Goal: Check status: Check status

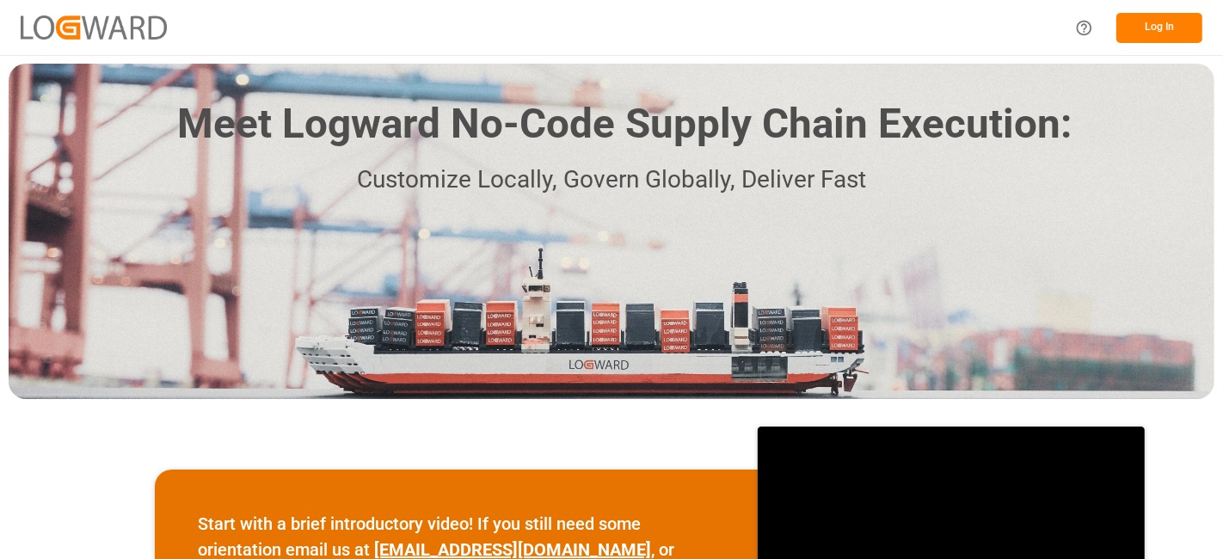
click at [1164, 23] on button "Log In" at bounding box center [1159, 28] width 86 height 30
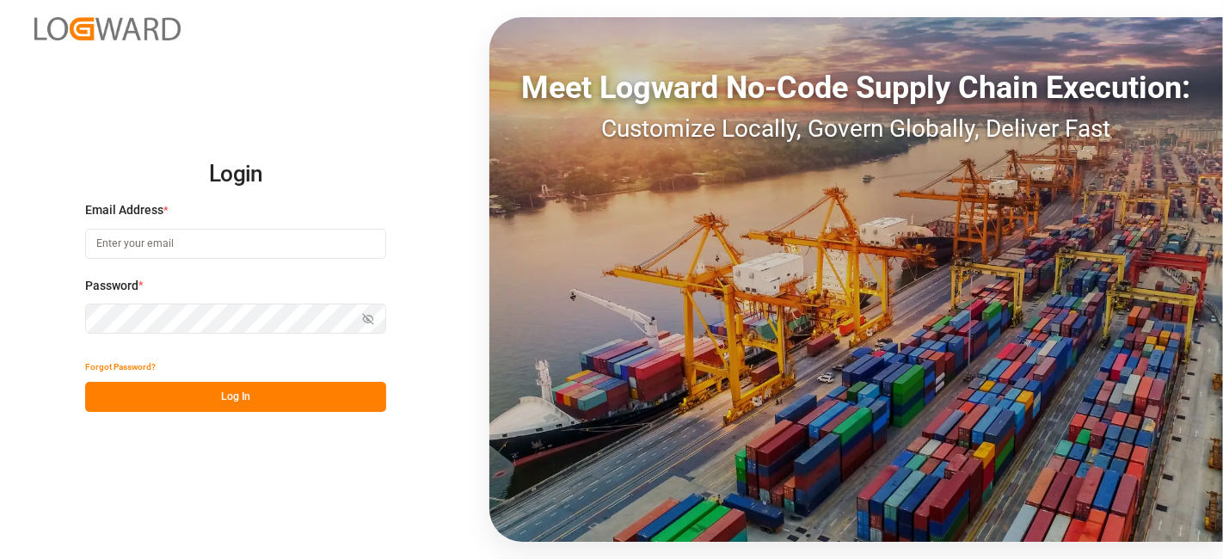
type input "[DOMAIN_NAME][EMAIL_ADDRESS][PERSON_NAME][DOMAIN_NAME]"
click at [216, 398] on button "Log In" at bounding box center [235, 397] width 301 height 30
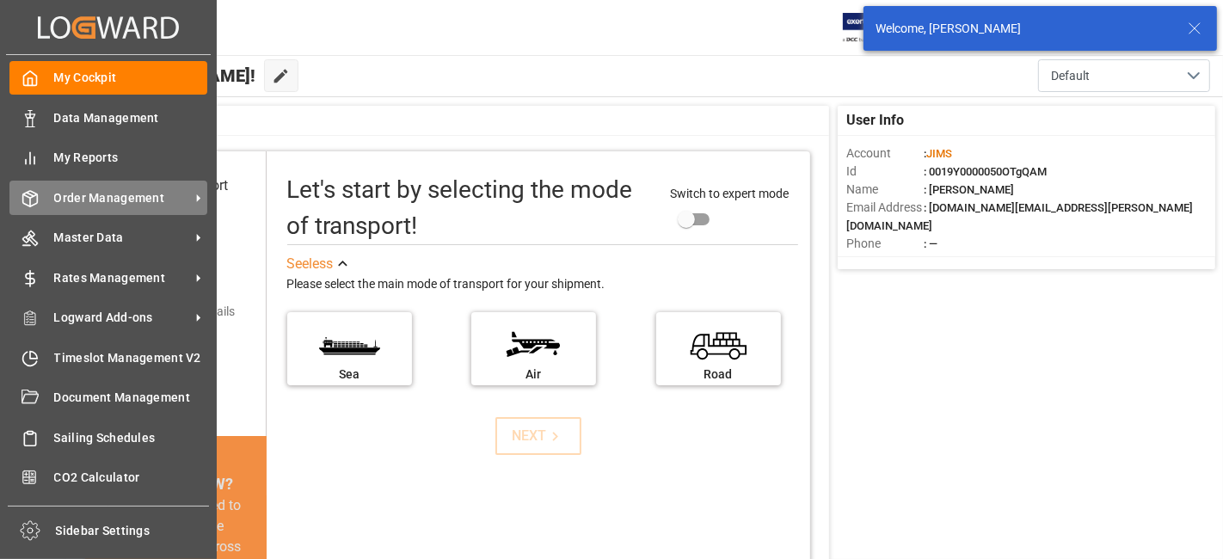
click at [109, 195] on span "Order Management" at bounding box center [122, 198] width 136 height 18
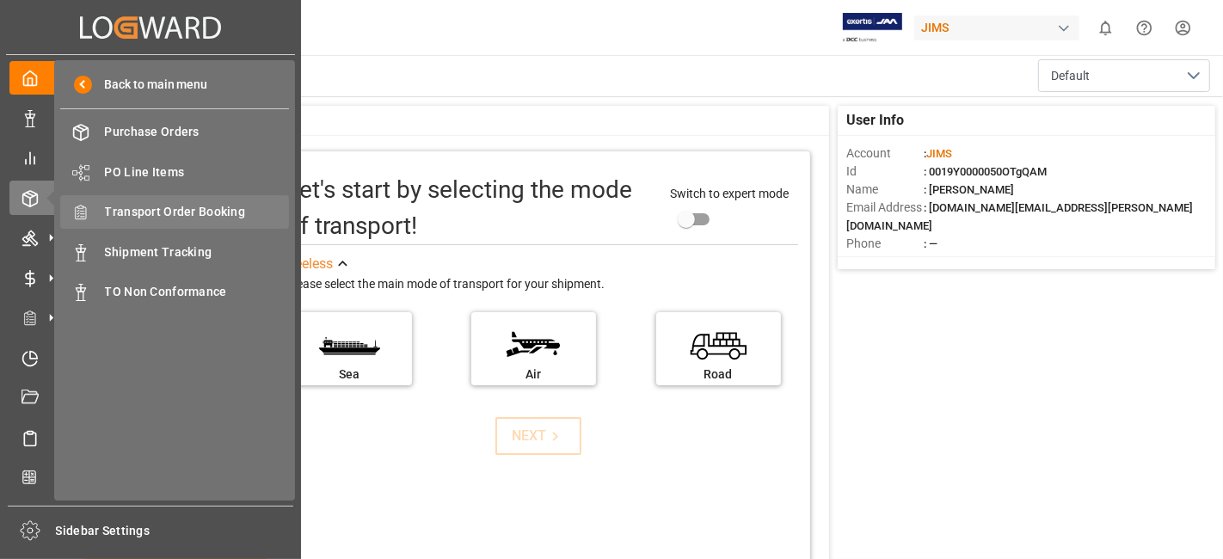
click at [190, 210] on span "Transport Order Booking" at bounding box center [197, 212] width 185 height 18
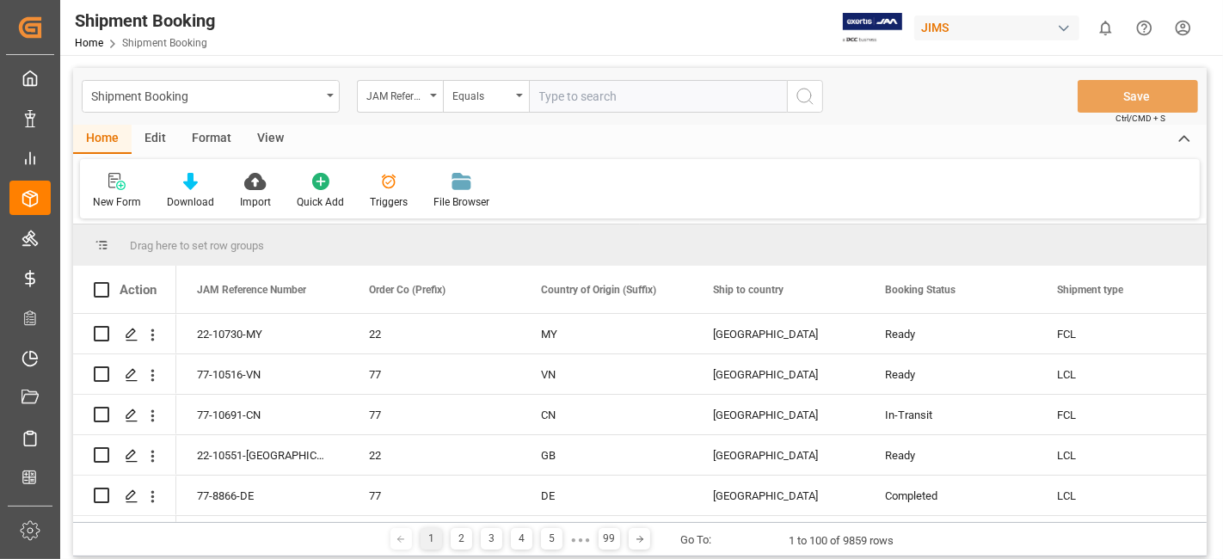
click at [555, 99] on input "text" at bounding box center [658, 96] width 258 height 33
type input "77-10708-DE"
click at [814, 96] on icon "search button" at bounding box center [805, 96] width 21 height 21
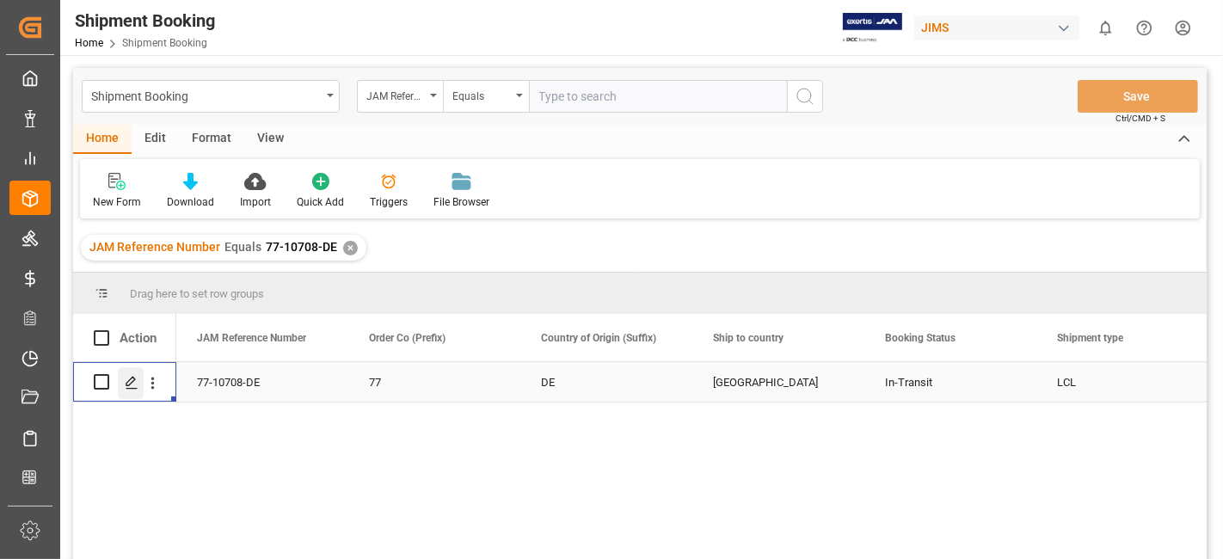
click at [125, 384] on icon "Press SPACE to select this row." at bounding box center [132, 383] width 14 height 14
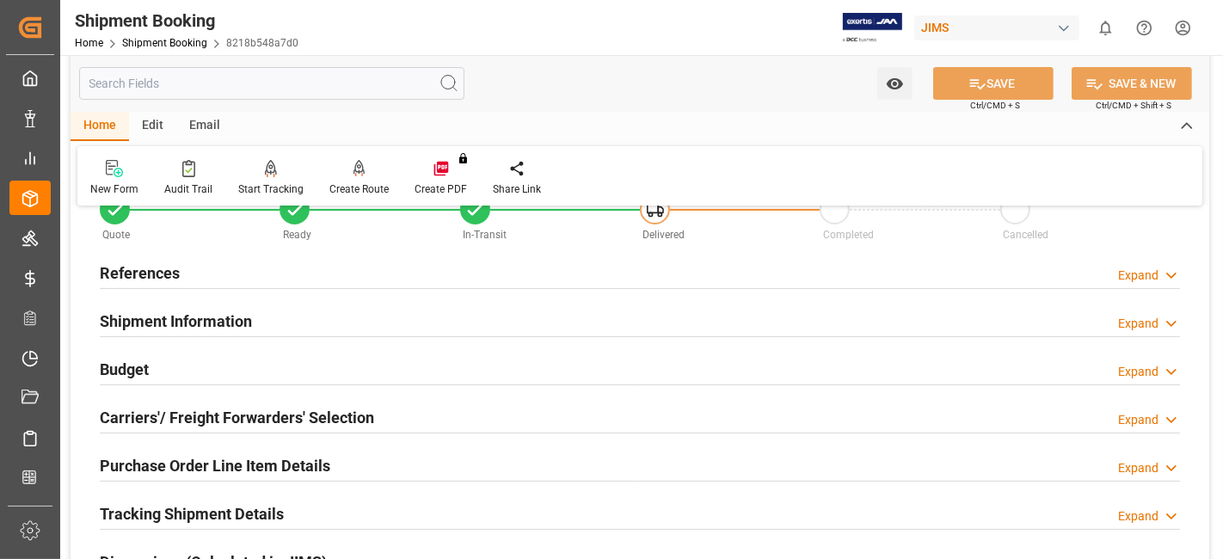
scroll to position [95, 0]
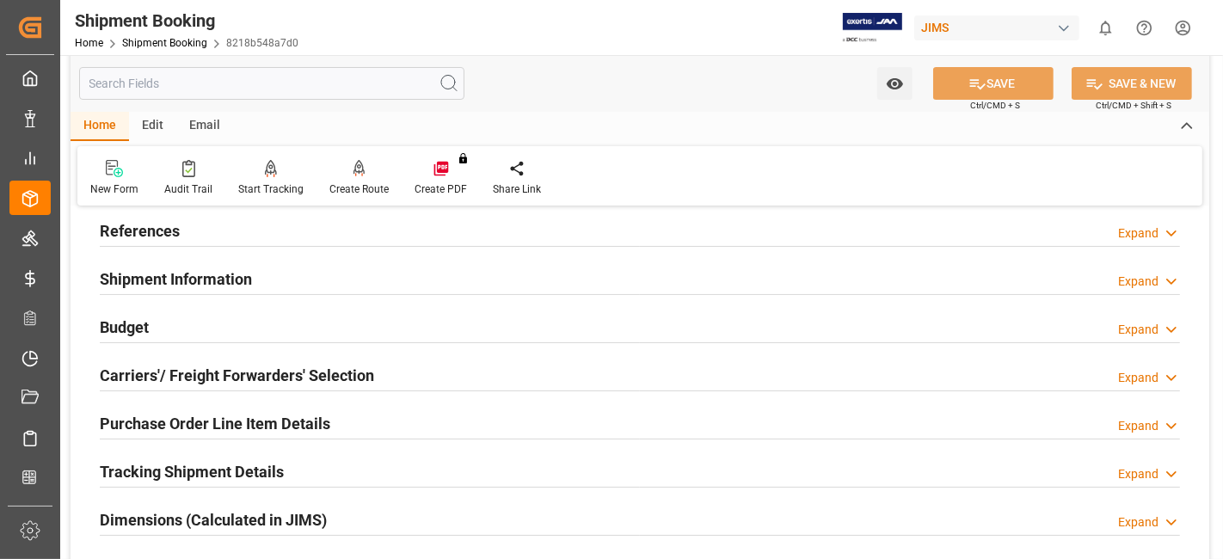
click at [299, 477] on div "Tracking Shipment Details Expand" at bounding box center [640, 470] width 1080 height 33
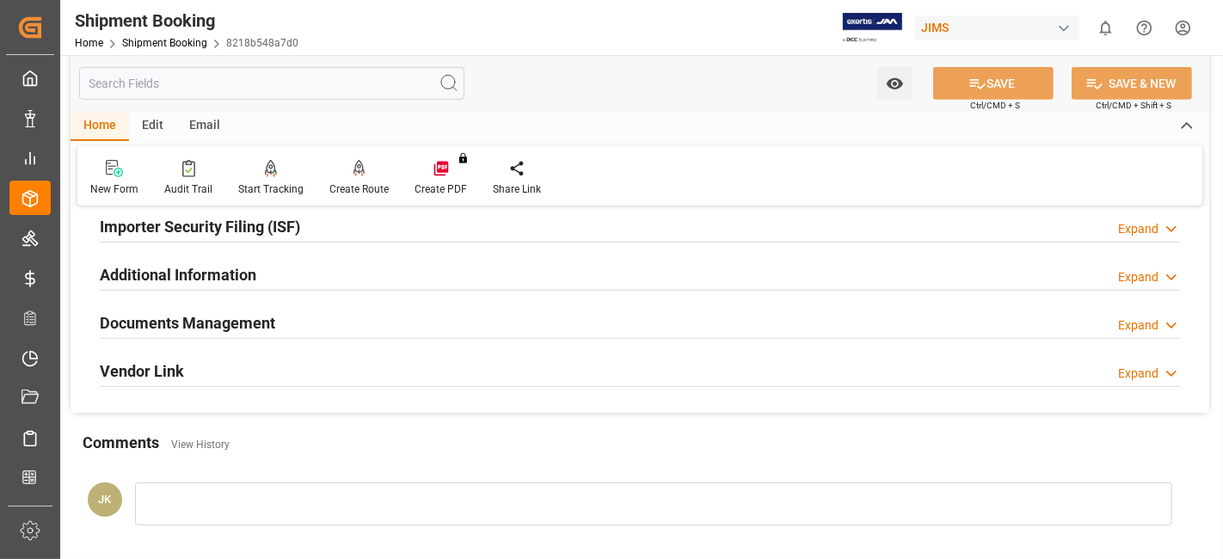
scroll to position [745, 0]
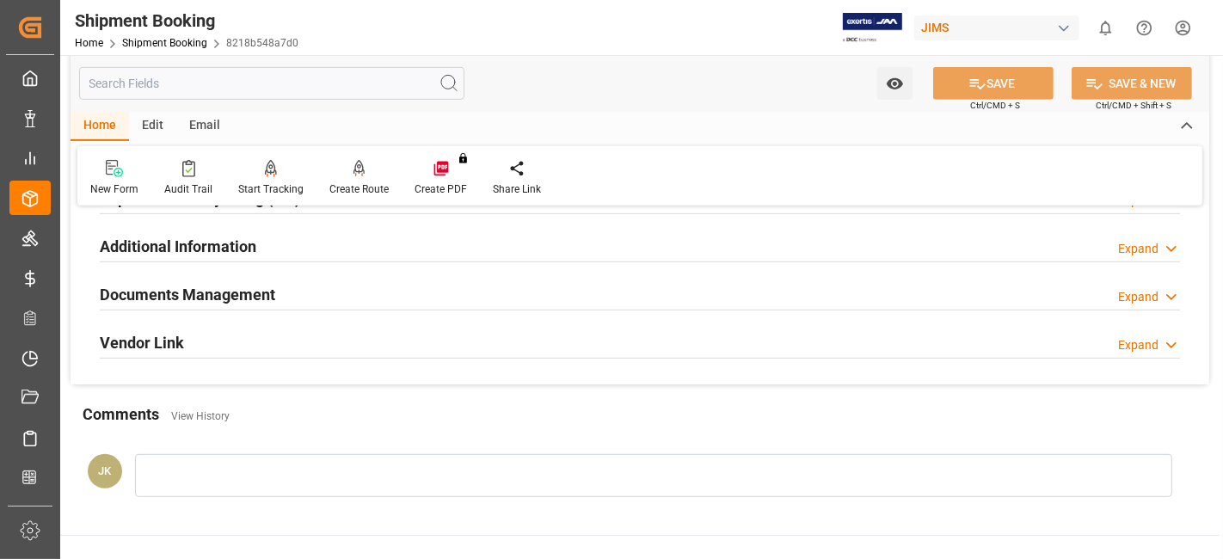
click at [244, 284] on h2 "Documents Management" at bounding box center [187, 294] width 175 height 23
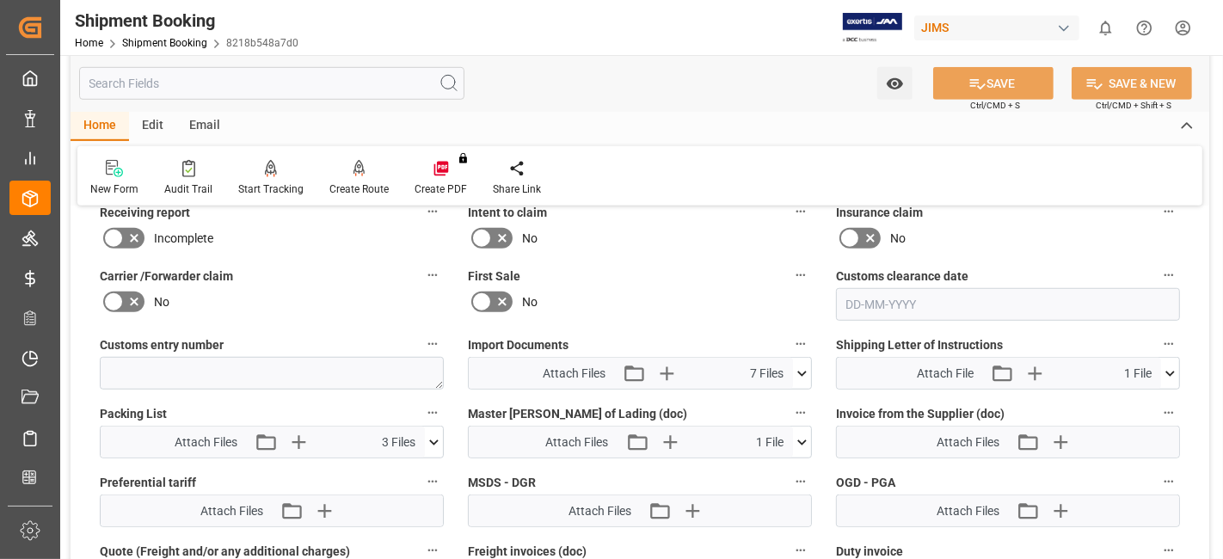
scroll to position [1089, 0]
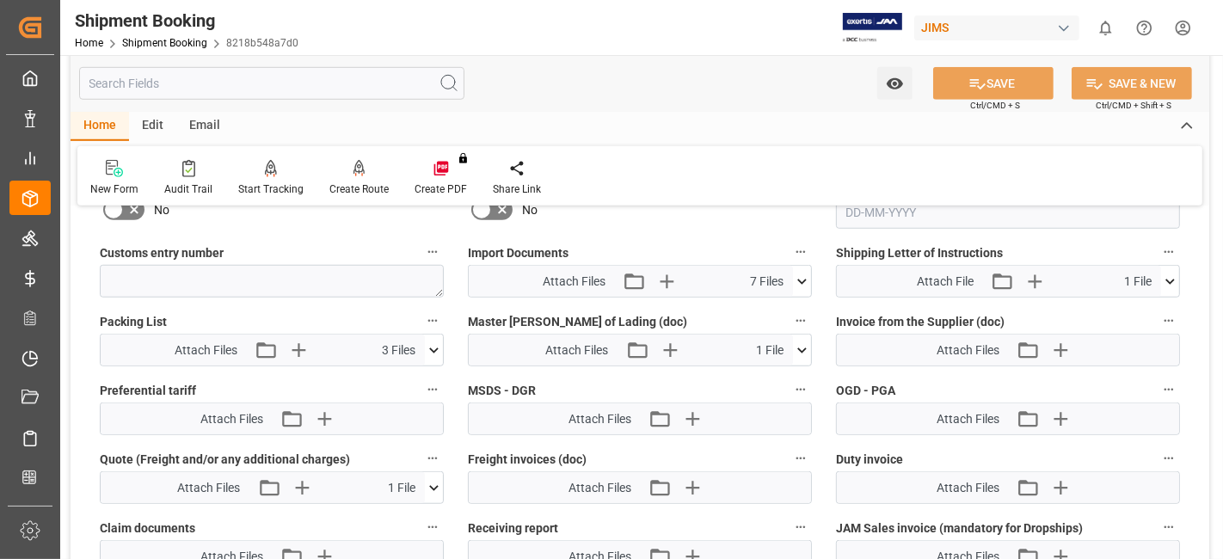
click at [803, 279] on icon at bounding box center [801, 281] width 9 height 5
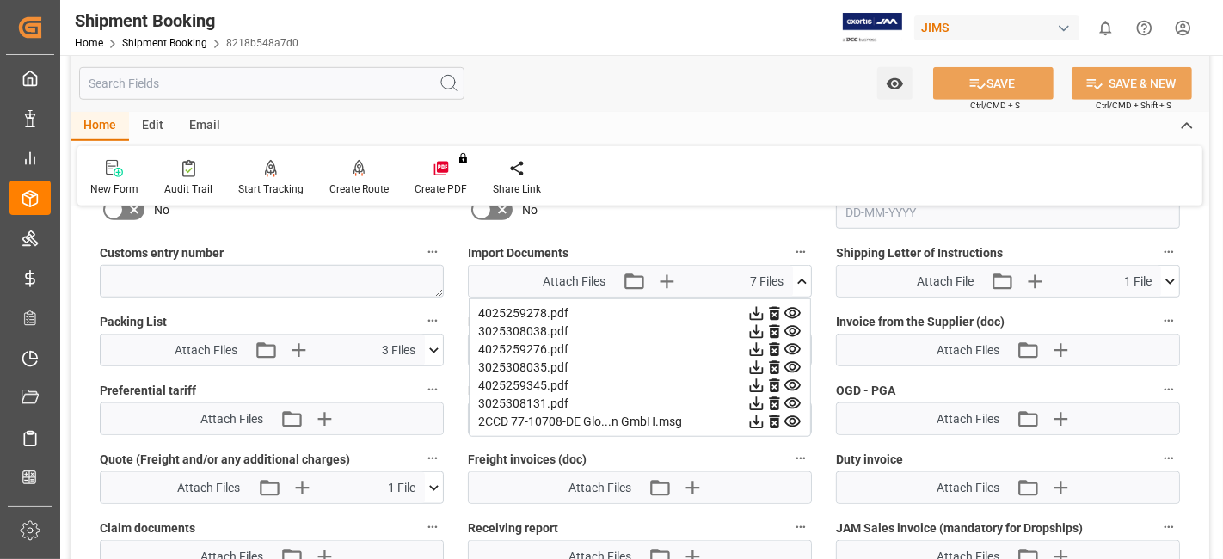
click at [803, 274] on icon at bounding box center [802, 282] width 18 height 18
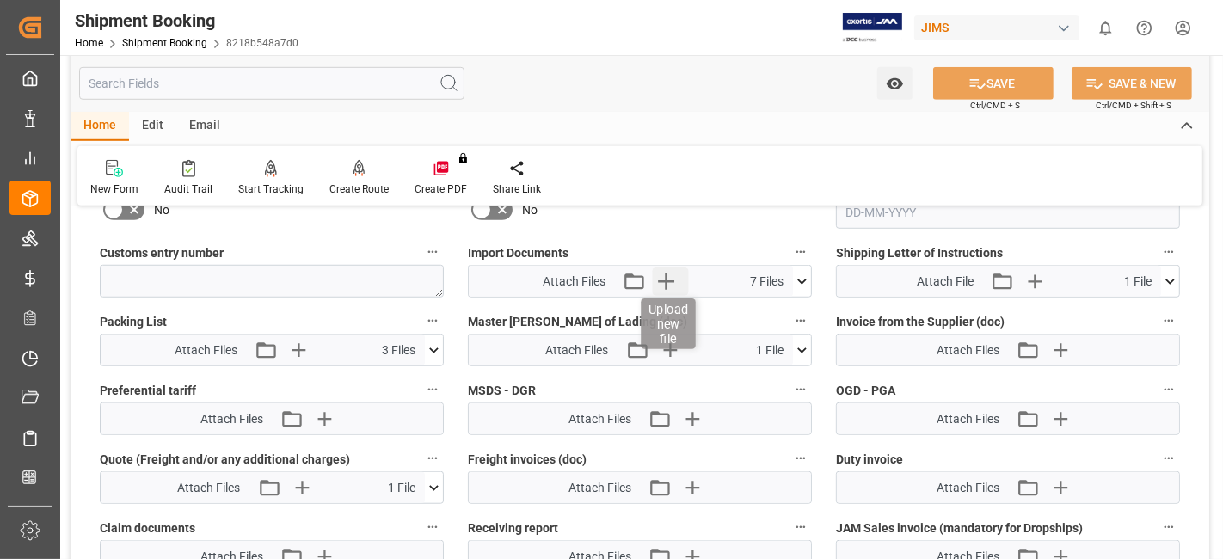
click at [661, 279] on icon "button" at bounding box center [667, 281] width 28 height 28
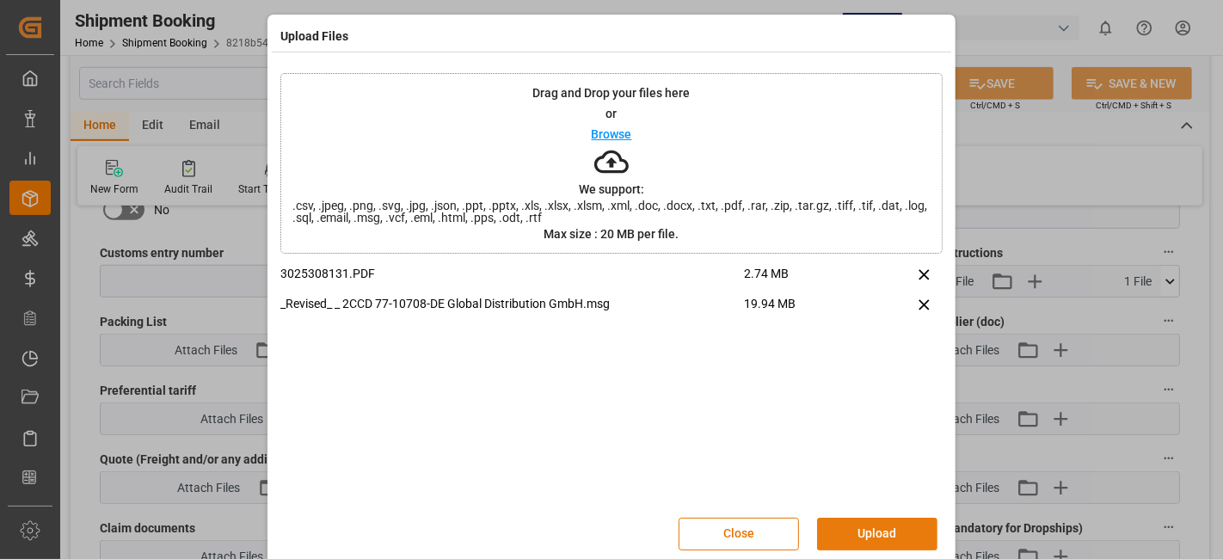
click at [861, 531] on button "Upload" at bounding box center [877, 534] width 120 height 33
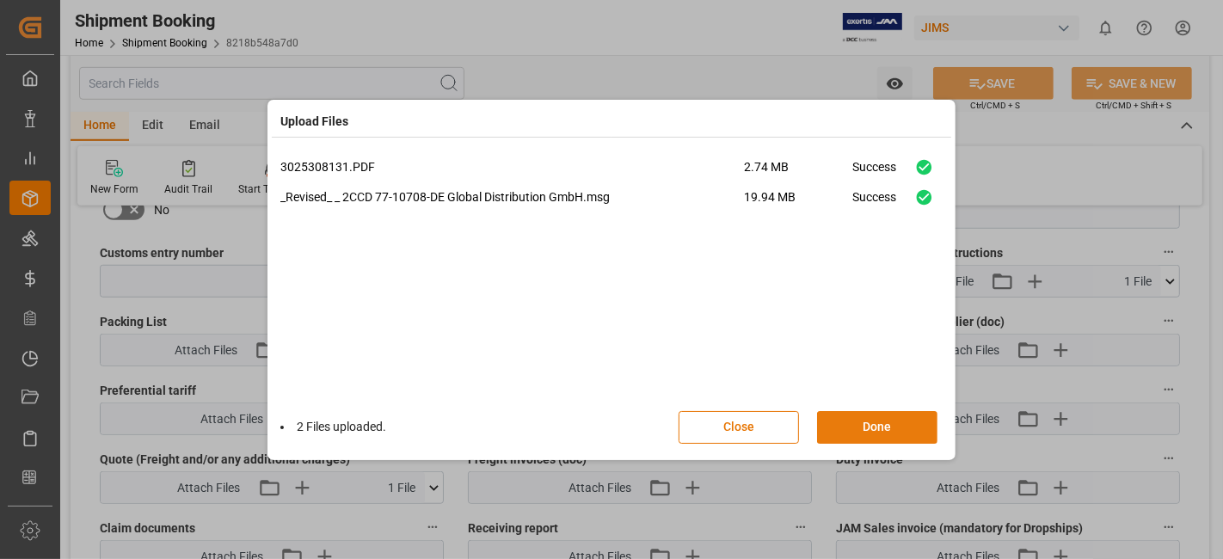
click at [858, 424] on button "Done" at bounding box center [877, 427] width 120 height 33
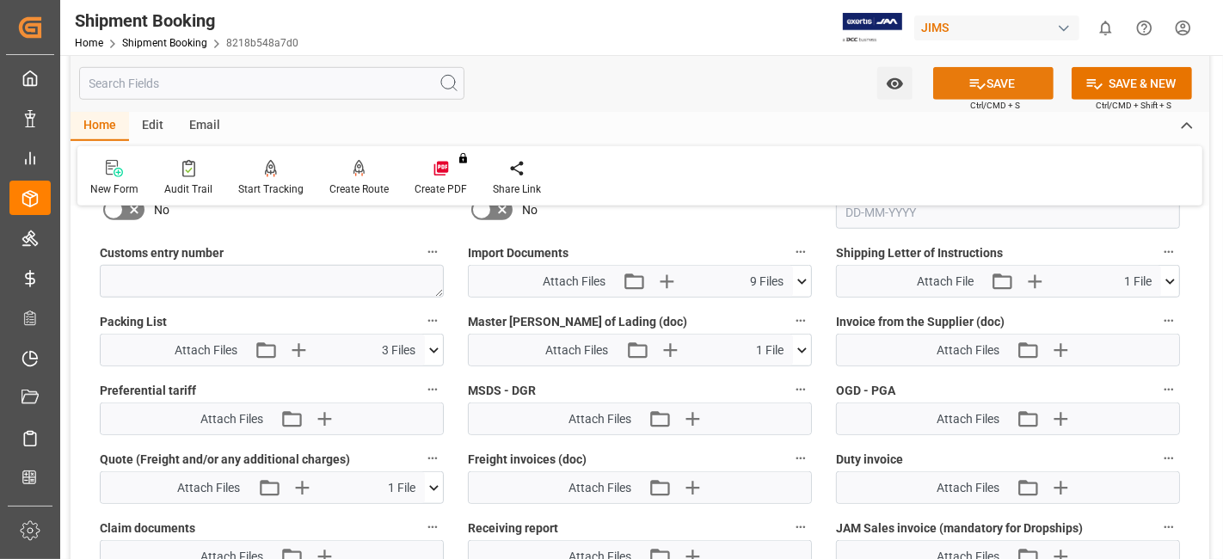
click at [960, 83] on button "SAVE" at bounding box center [993, 83] width 120 height 33
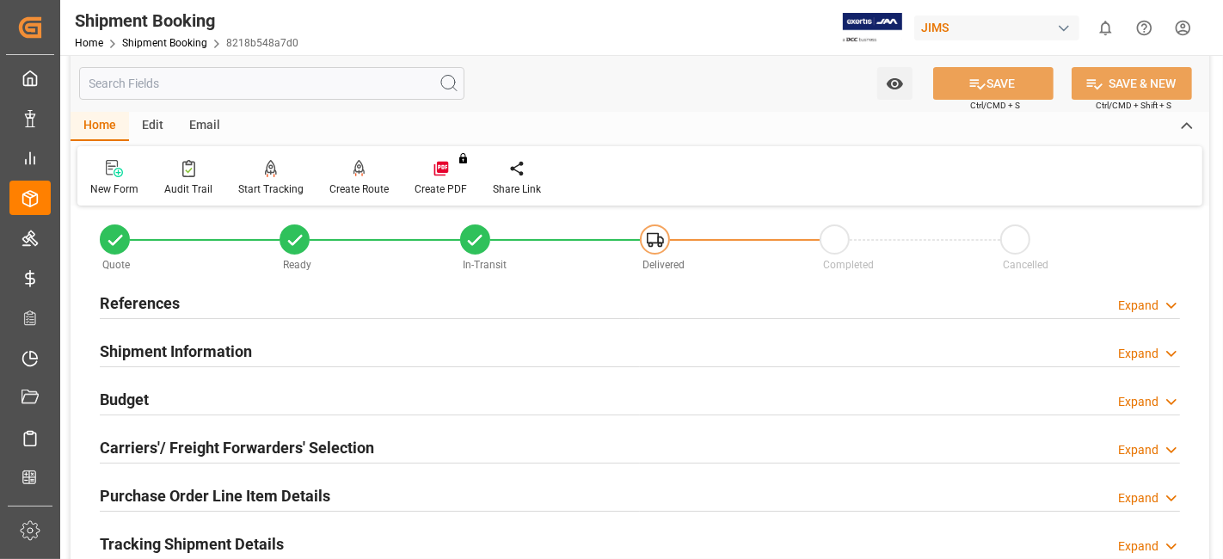
scroll to position [2, 0]
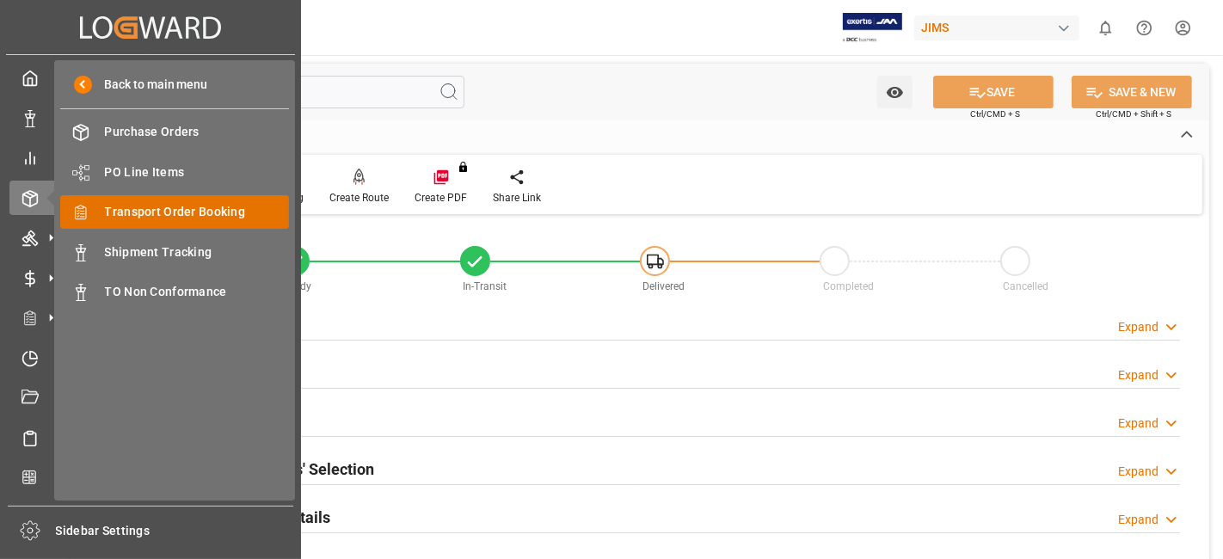
click at [158, 205] on span "Transport Order Booking" at bounding box center [197, 212] width 185 height 18
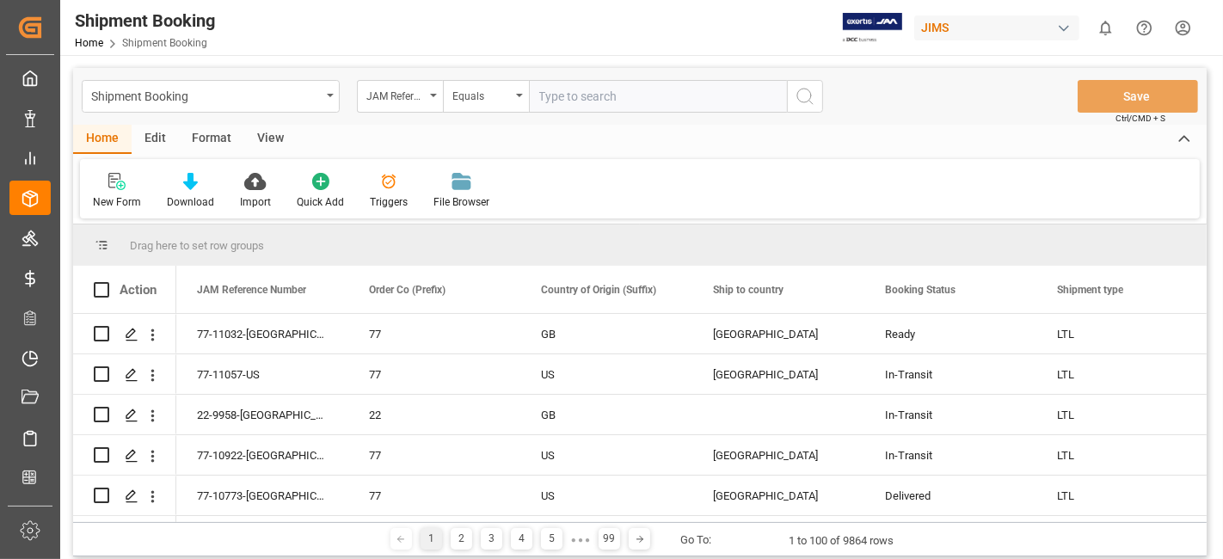
click at [568, 95] on input "text" at bounding box center [658, 96] width 258 height 33
type input "77-10772-IT"
click at [807, 96] on icon "search button" at bounding box center [805, 96] width 21 height 21
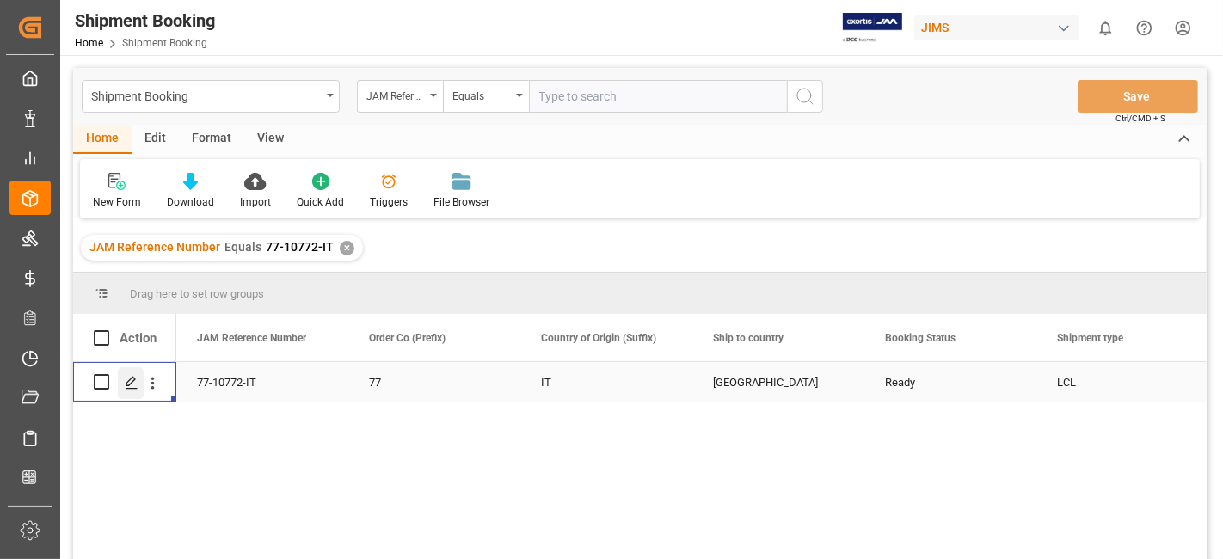
click at [127, 386] on icon "Press SPACE to select this row." at bounding box center [132, 383] width 14 height 14
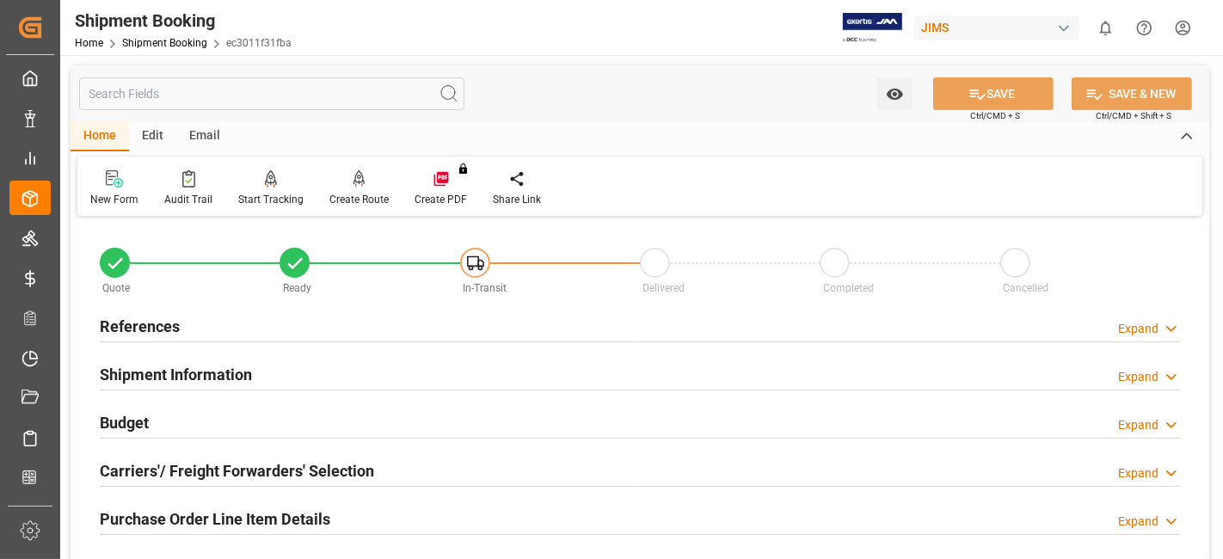
click at [313, 327] on div "References Expand" at bounding box center [640, 325] width 1080 height 33
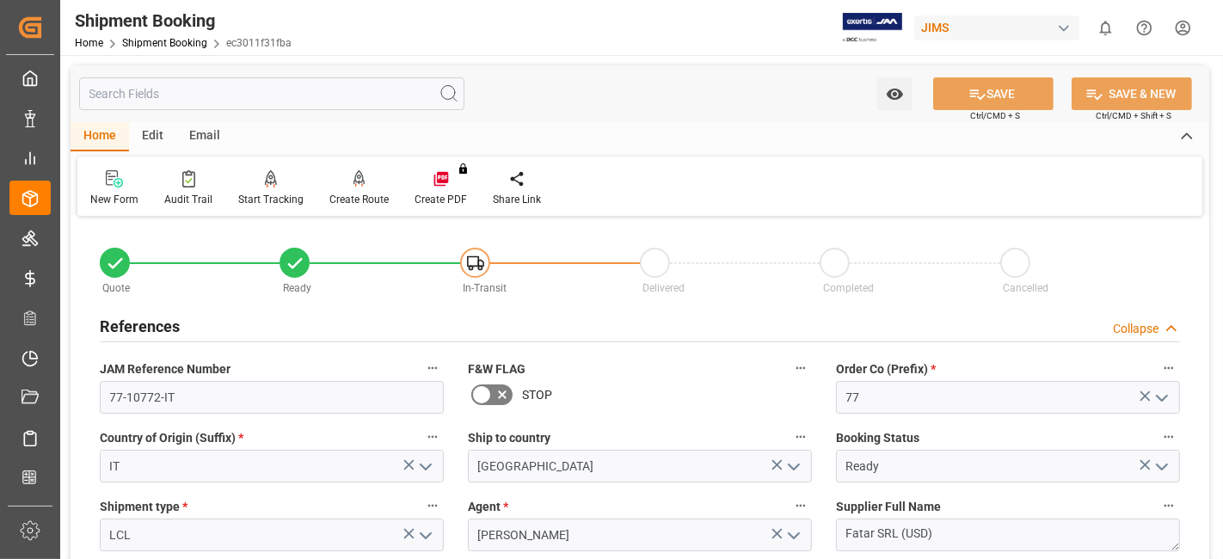
click at [313, 327] on div "References Collapse" at bounding box center [640, 325] width 1080 height 33
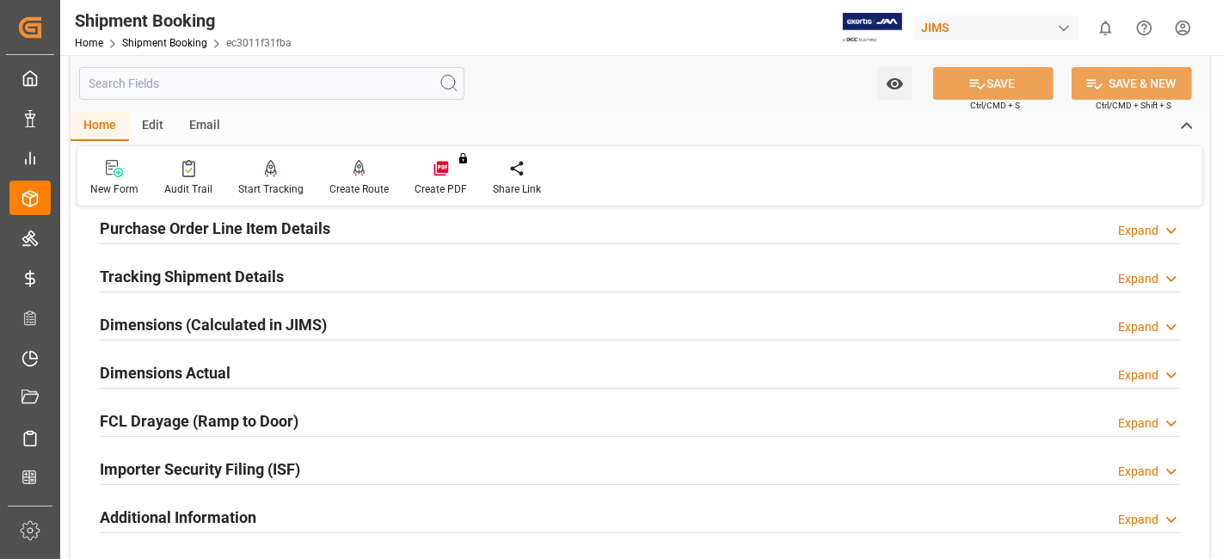
scroll to position [229, 0]
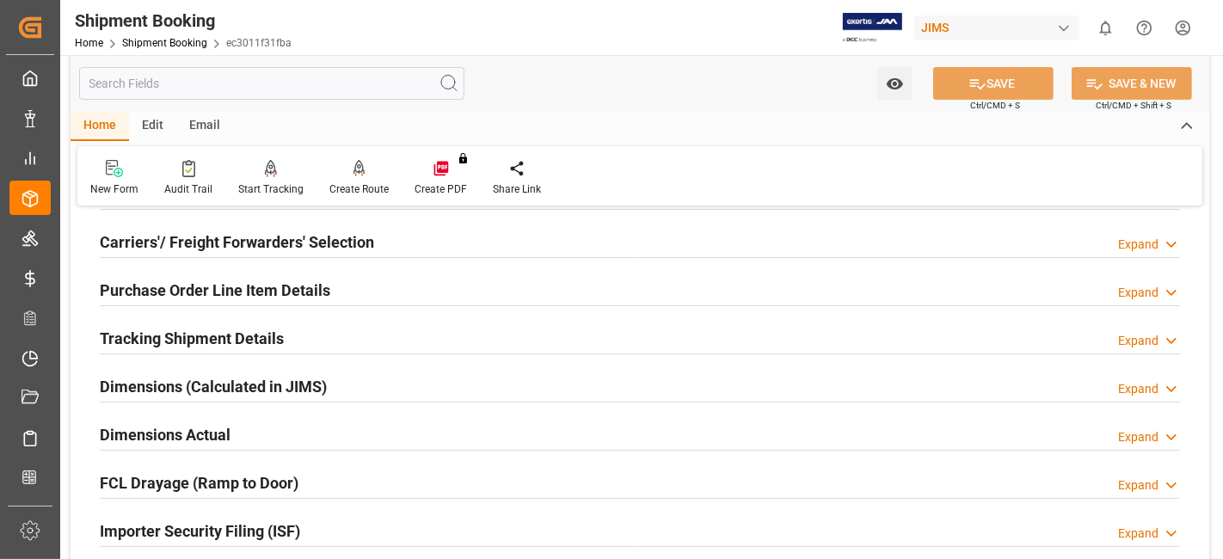
click at [174, 340] on h2 "Tracking Shipment Details" at bounding box center [192, 338] width 184 height 23
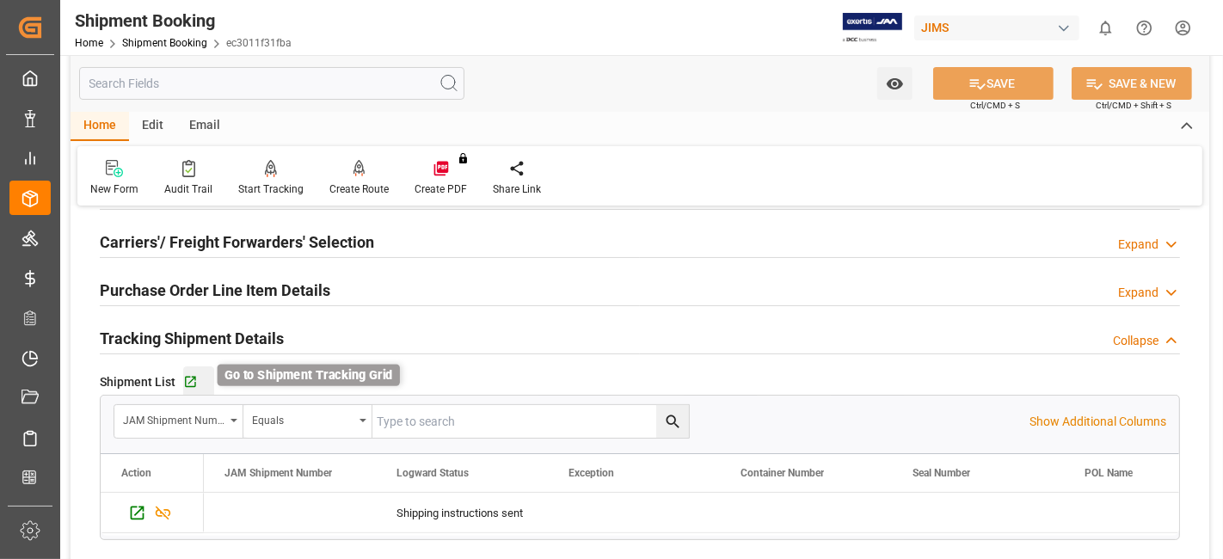
click at [194, 379] on icon "button" at bounding box center [190, 382] width 15 height 15
